Goal: Transaction & Acquisition: Purchase product/service

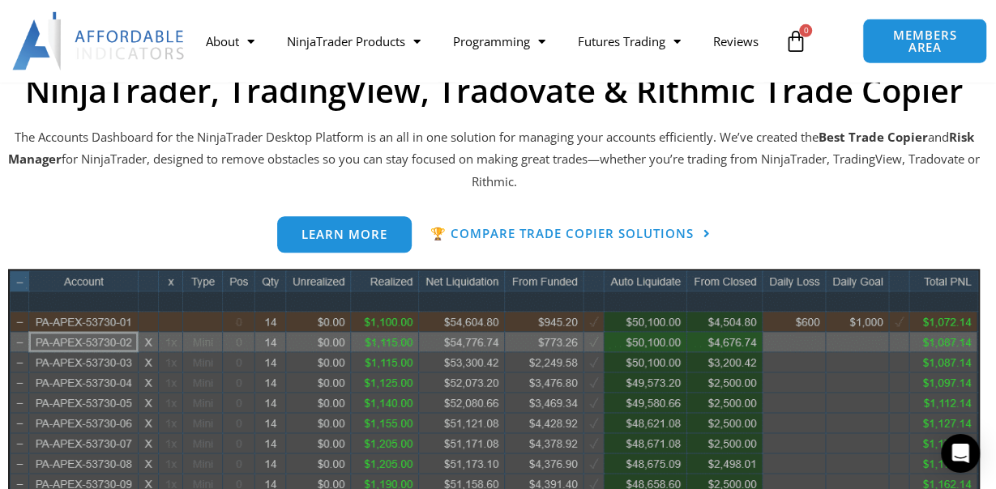
scroll to position [711, 0]
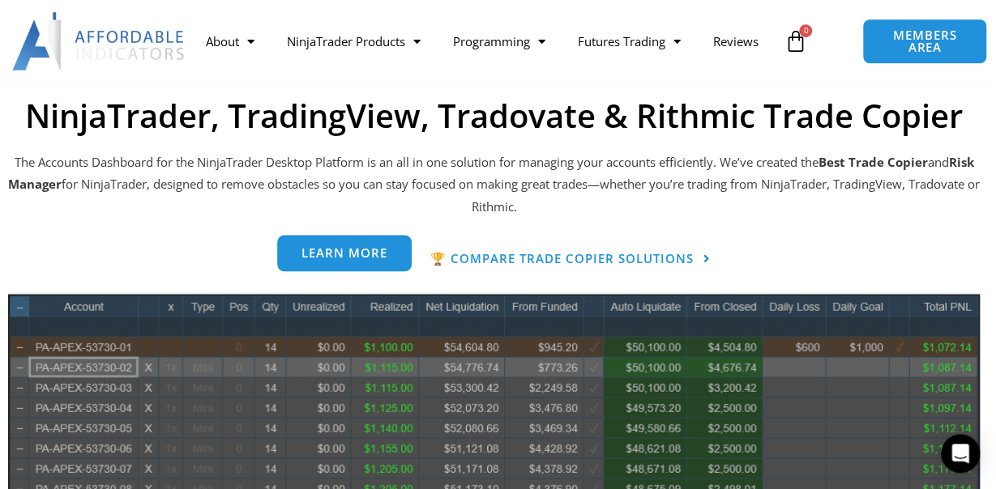
click at [348, 256] on span "Learn more" at bounding box center [344, 253] width 86 height 12
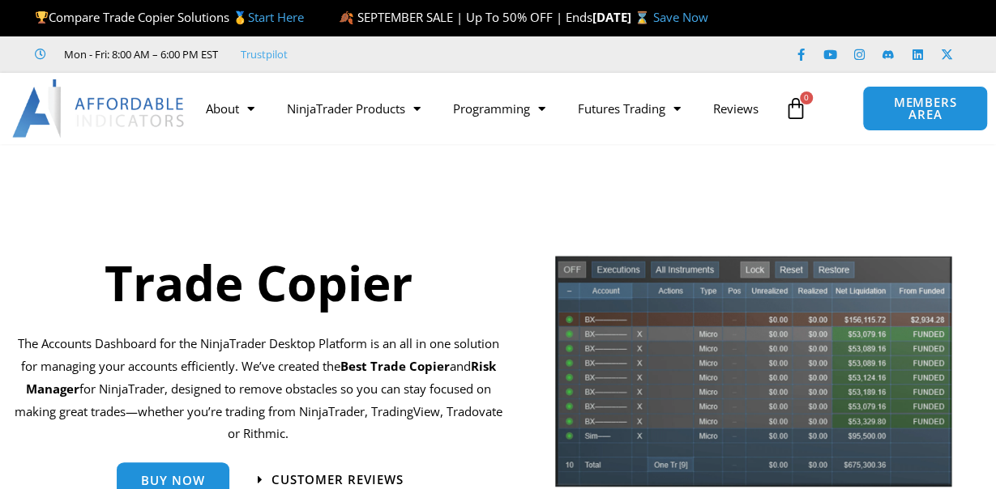
scroll to position [169, 0]
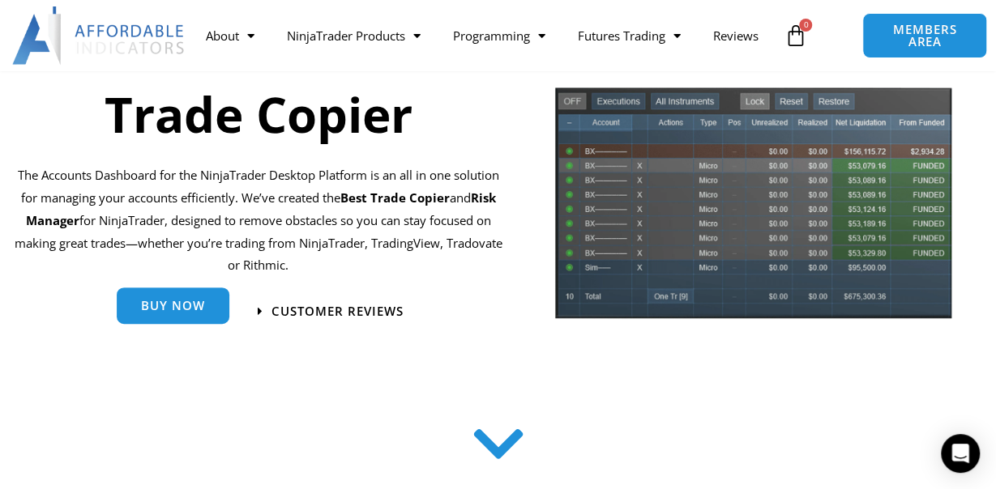
click at [179, 312] on span "Buy Now" at bounding box center [173, 306] width 64 height 12
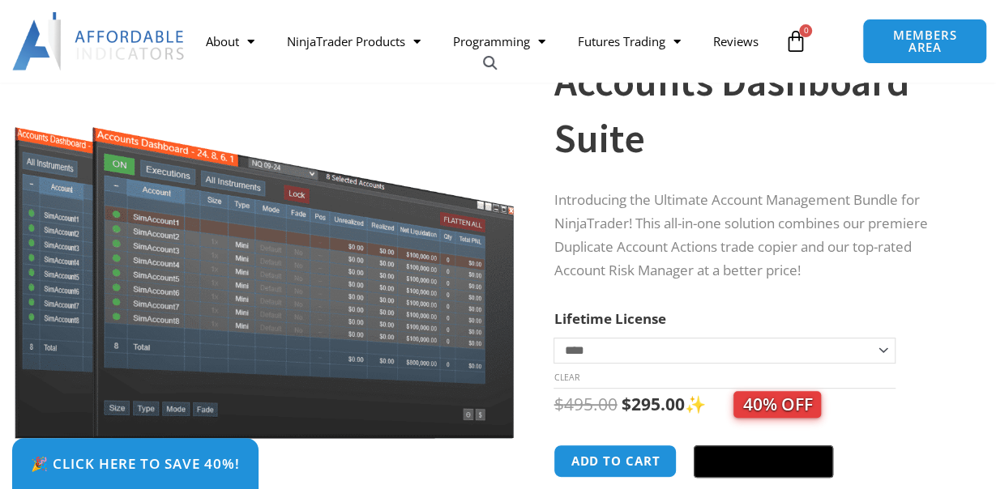
scroll to position [253, 0]
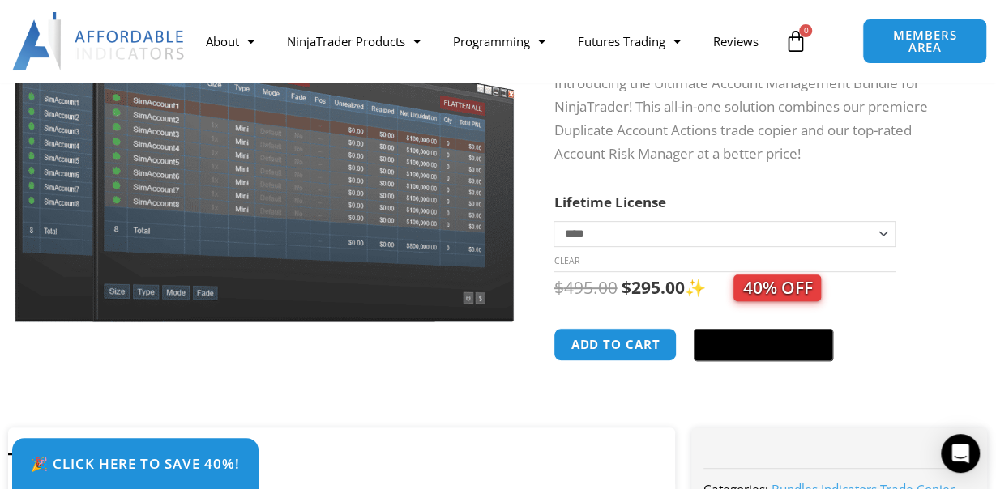
click at [553, 221] on select "**********" at bounding box center [723, 234] width 341 height 26
select select "*"
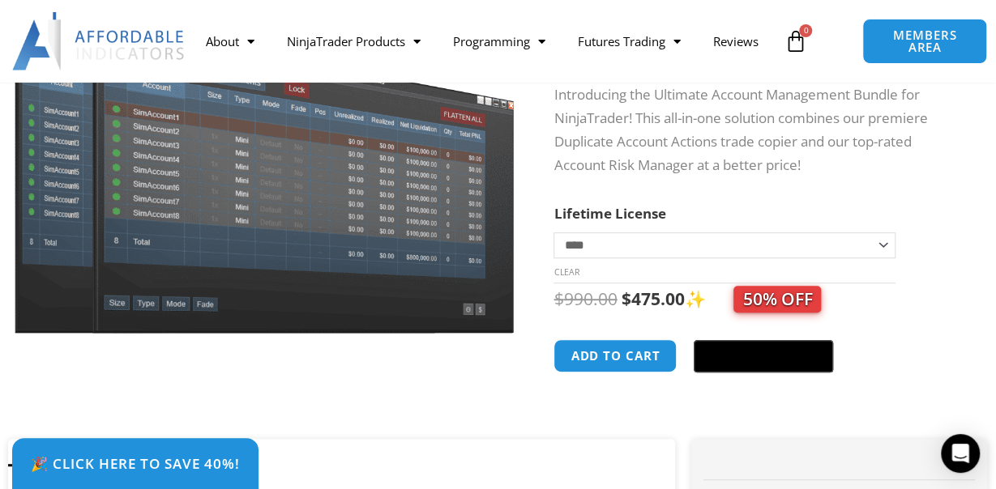
click at [528, 226] on div "Sale! 🔍" at bounding box center [264, 179] width 529 height 520
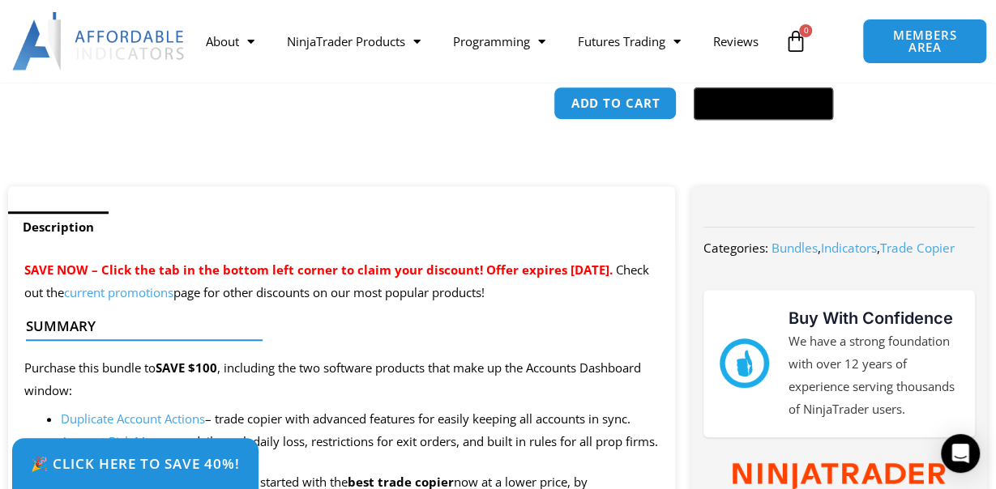
scroll to position [674, 0]
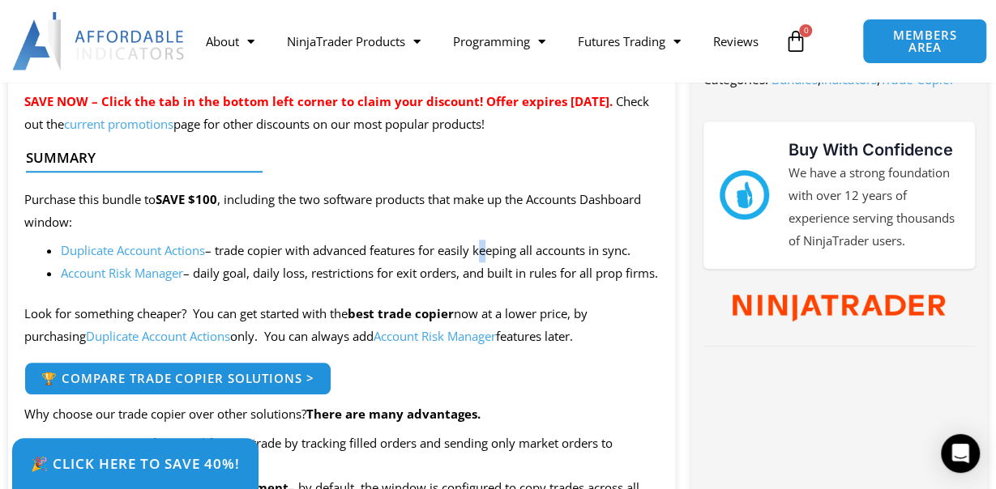
click at [487, 261] on li "Duplicate Account Actions – trade copier with advanced features for easily keep…" at bounding box center [360, 251] width 598 height 23
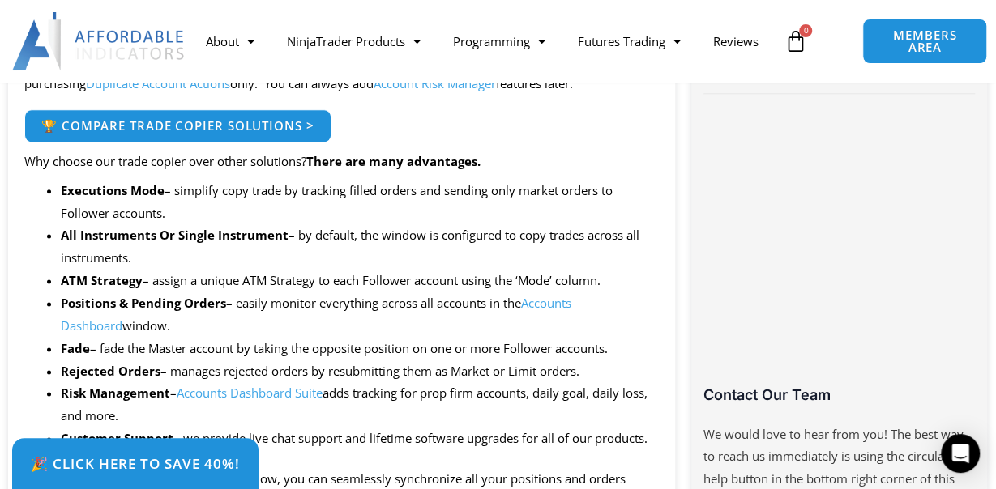
scroll to position [758, 0]
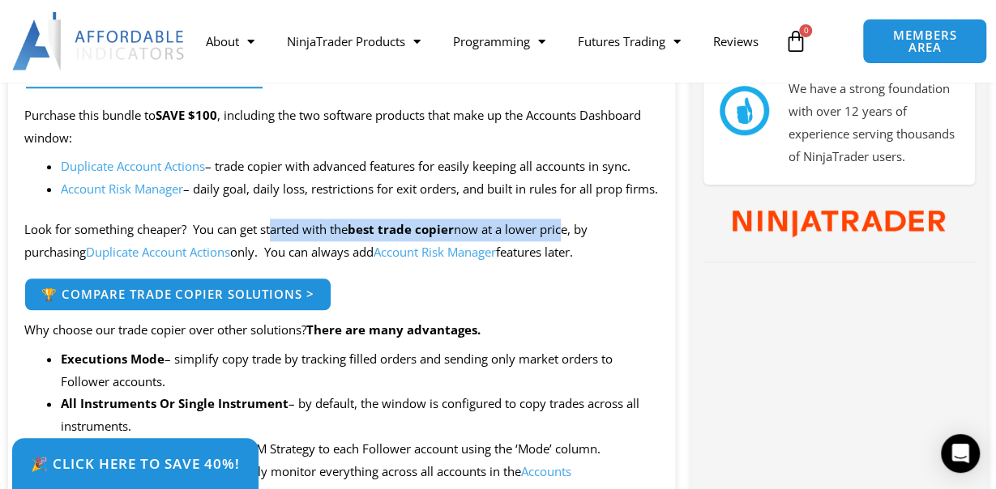
drag, startPoint x: 276, startPoint y: 249, endPoint x: 566, endPoint y: 253, distance: 290.9
click at [566, 253] on p "Look for something cheaper? You can get started with the best trade copier now …" at bounding box center [341, 241] width 634 height 45
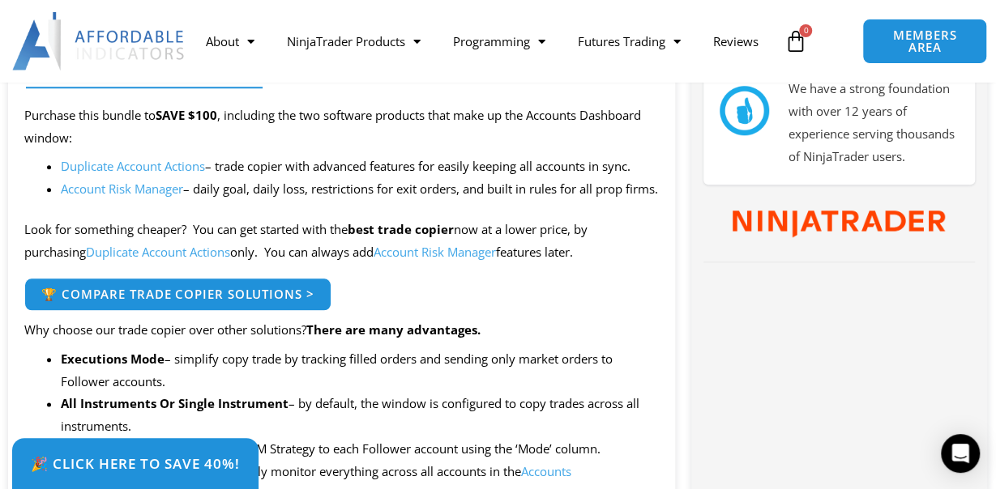
click at [521, 308] on div "🏆 Compare Trade Copier Solutions >" at bounding box center [341, 294] width 634 height 33
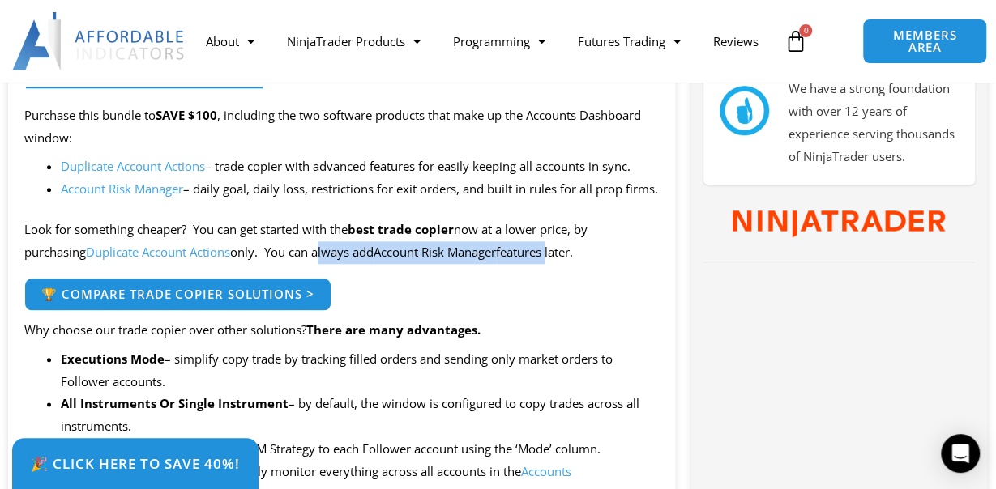
drag, startPoint x: 325, startPoint y: 271, endPoint x: 565, endPoint y: 278, distance: 239.9
click at [565, 264] on p "Look for something cheaper? You can get started with the best trade copier now …" at bounding box center [341, 241] width 634 height 45
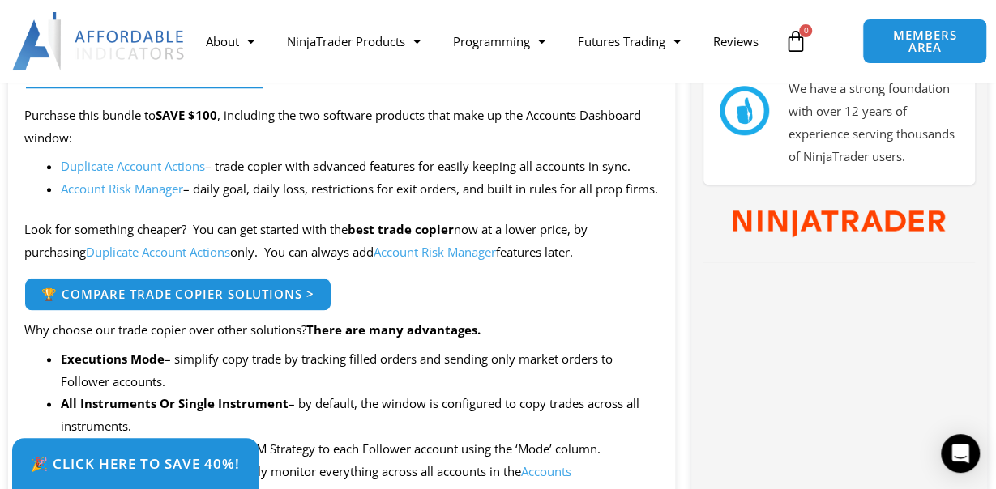
click at [517, 342] on p "Why choose our trade copier over other solutions? There are many advantages." at bounding box center [341, 330] width 634 height 23
click at [160, 260] on link "Duplicate Account Actions" at bounding box center [158, 252] width 144 height 16
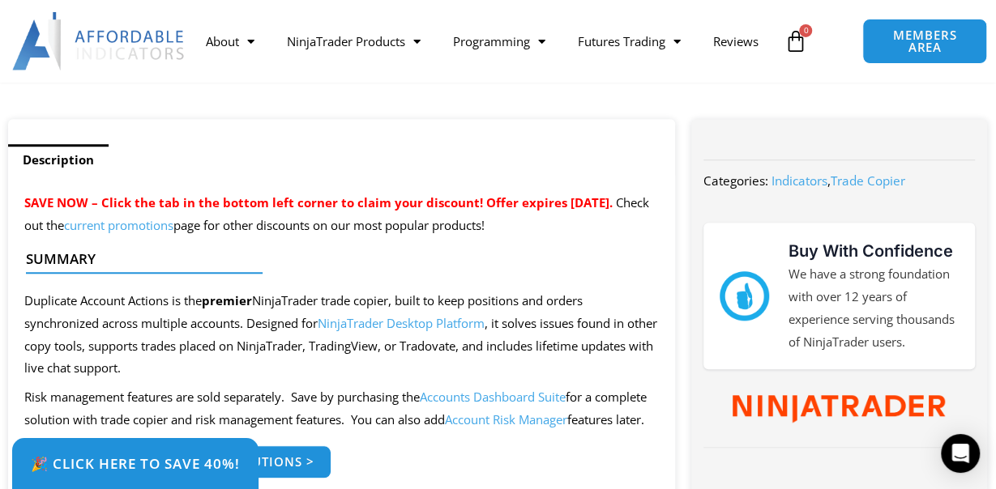
scroll to position [590, 0]
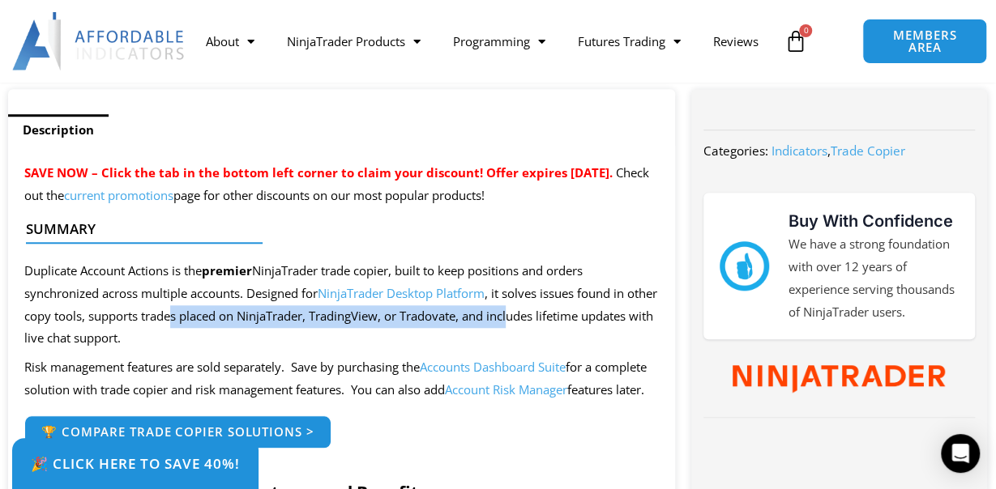
drag, startPoint x: 261, startPoint y: 325, endPoint x: 552, endPoint y: 322, distance: 290.9
click at [552, 322] on span "Duplicate Account Actions is the premier NinjaTrader trade copier, built to kee…" at bounding box center [340, 305] width 633 height 84
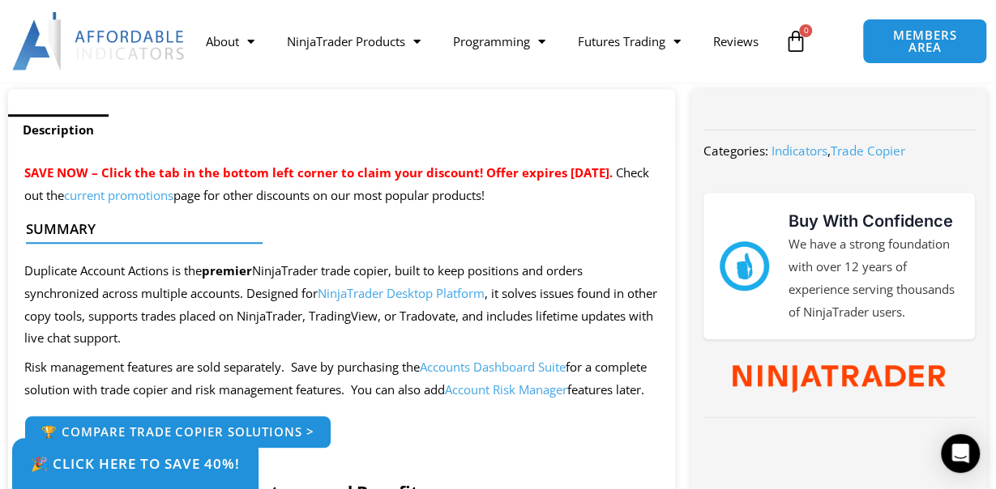
click at [399, 332] on p "Duplicate Account Actions is the premier NinjaTrader trade copier, built to kee…" at bounding box center [341, 305] width 634 height 90
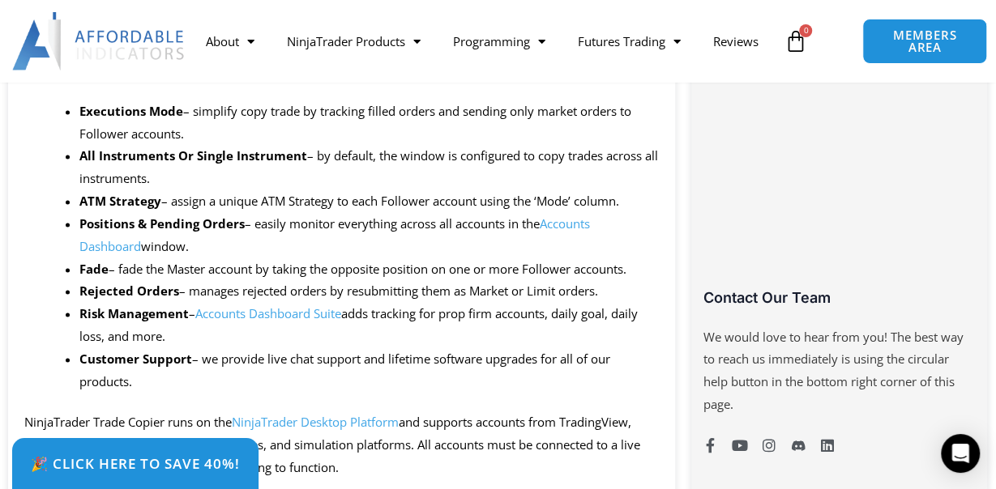
scroll to position [1348, 0]
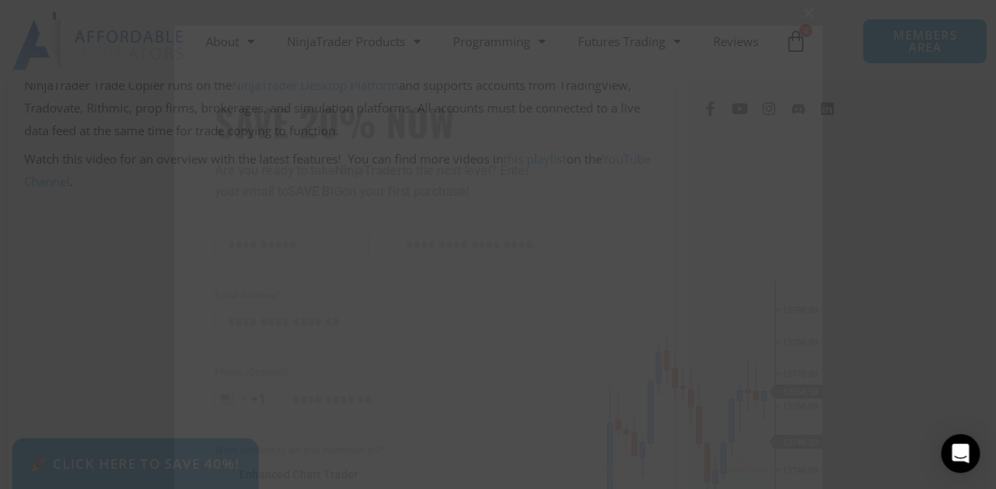
click at [808, 11] on span "SAVE 20% NOW popup" at bounding box center [810, 13] width 26 height 10
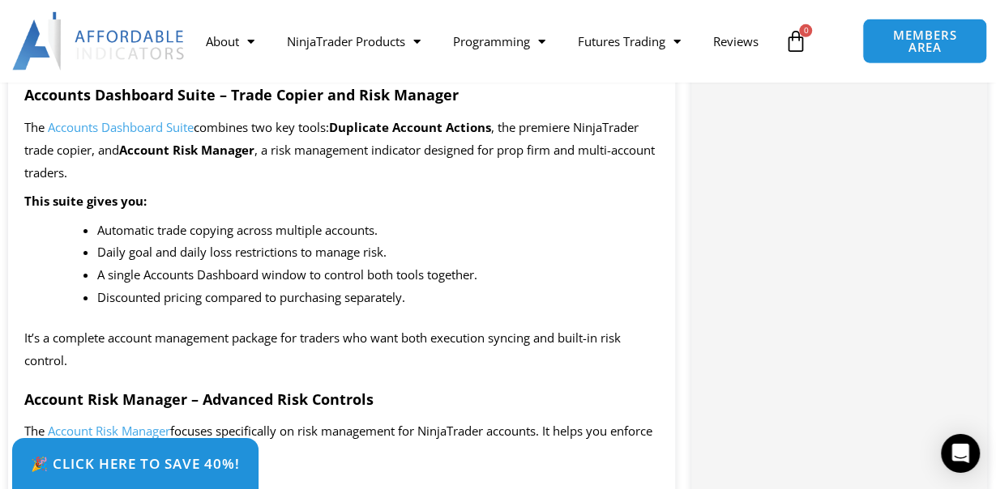
scroll to position [2444, 0]
